Goal: Find specific page/section: Find specific page/section

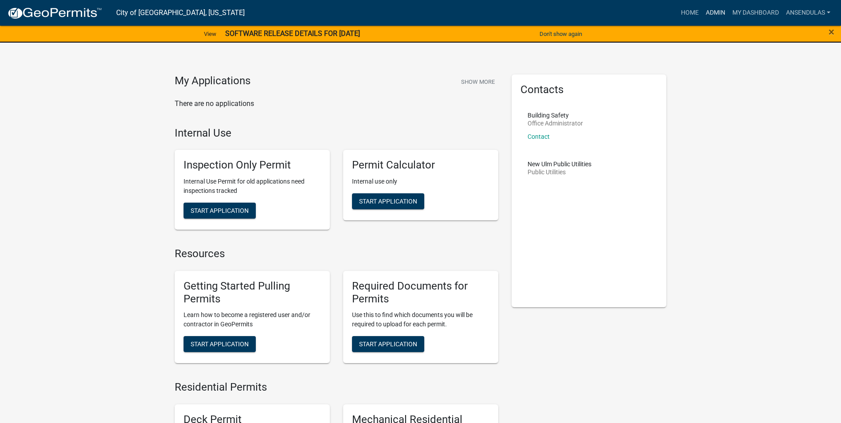
click at [710, 12] on link "Admin" at bounding box center [715, 12] width 27 height 17
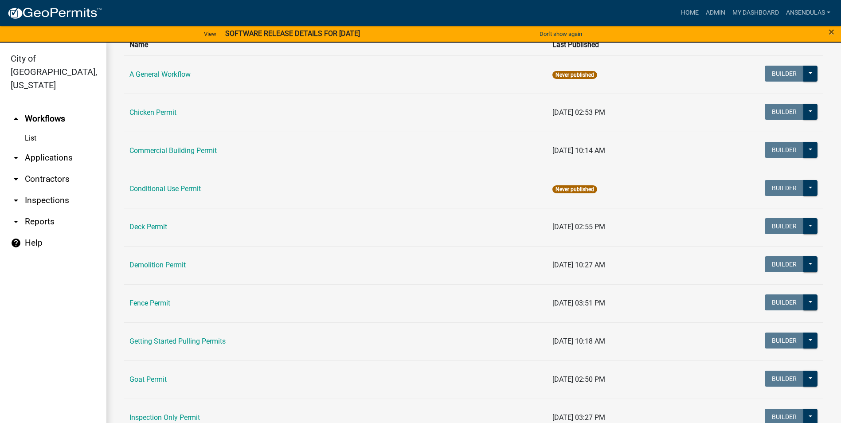
scroll to position [89, 0]
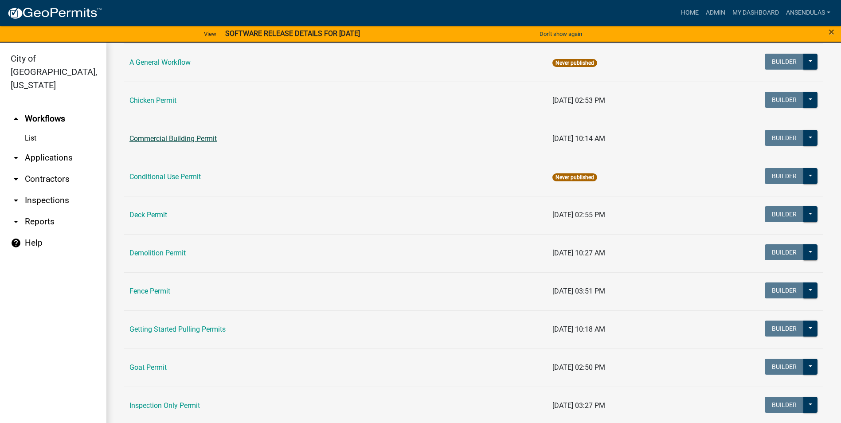
click at [170, 142] on link "Commercial Building Permit" at bounding box center [172, 138] width 87 height 8
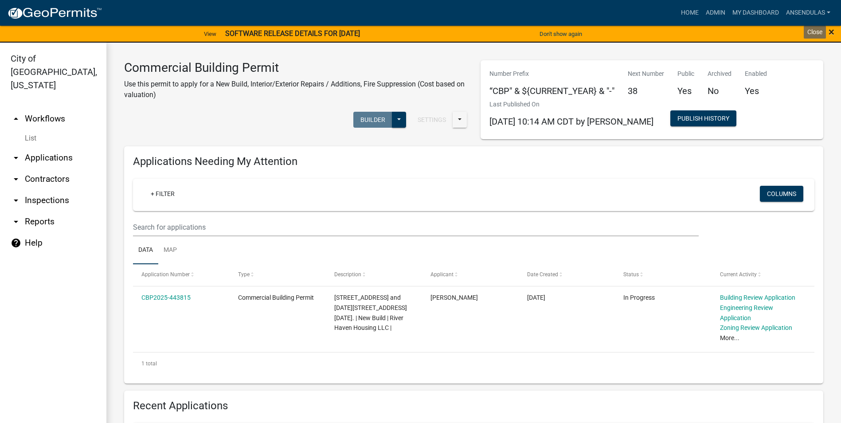
click at [832, 31] on span "×" at bounding box center [832, 32] width 6 height 12
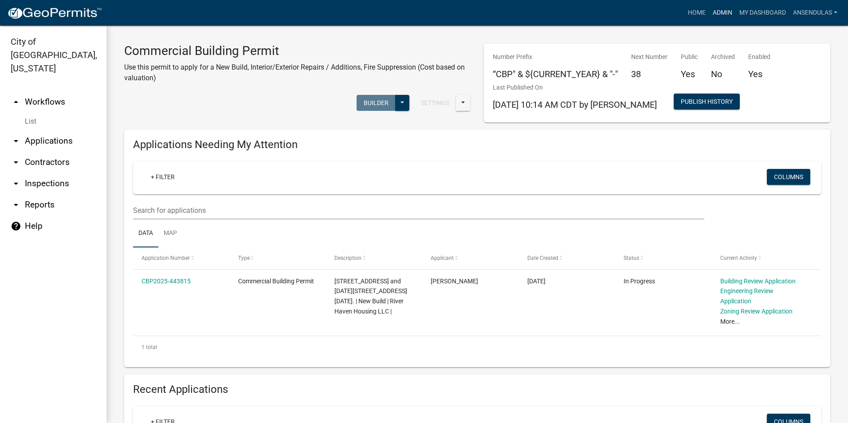
click at [716, 12] on link "Admin" at bounding box center [722, 12] width 27 height 17
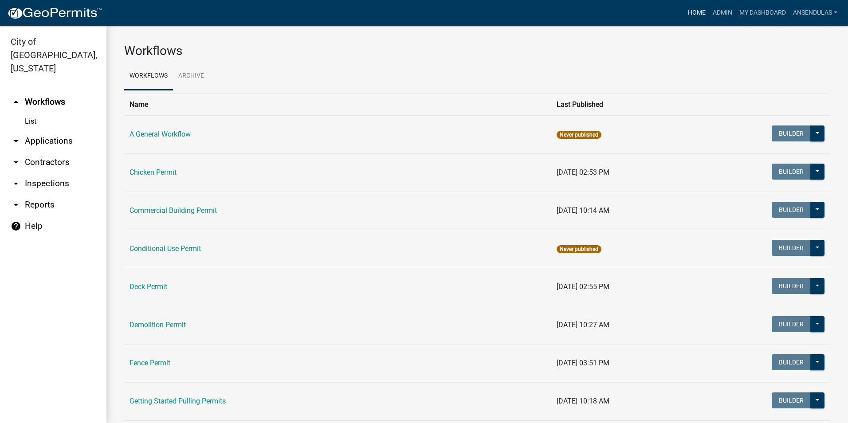
click at [692, 12] on link "Home" at bounding box center [696, 12] width 25 height 17
